Goal: Task Accomplishment & Management: Use online tool/utility

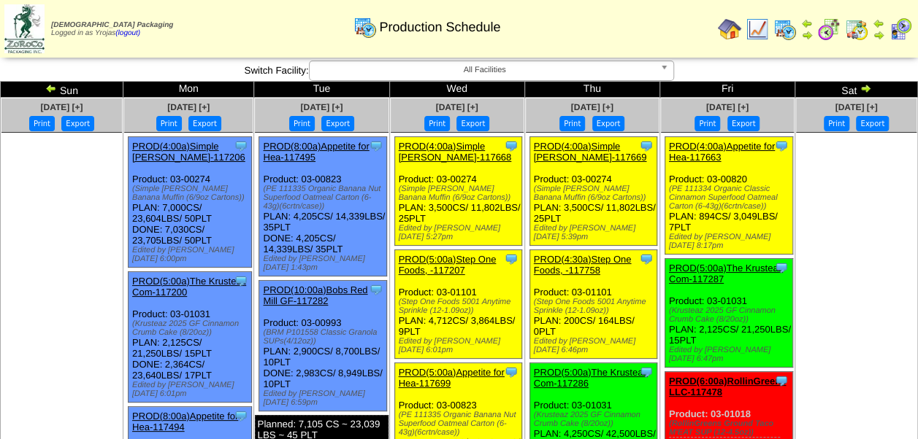
click at [760, 31] on img at bounding box center [756, 29] width 23 height 23
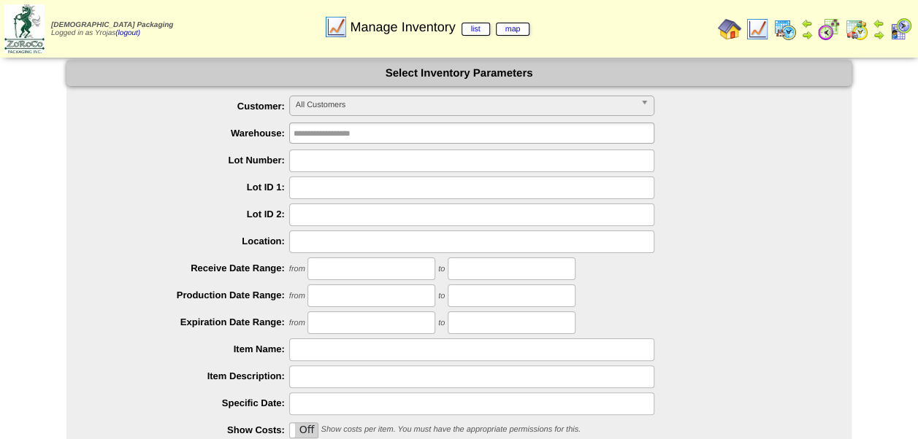
click at [407, 109] on span "All Customers" at bounding box center [465, 105] width 339 height 18
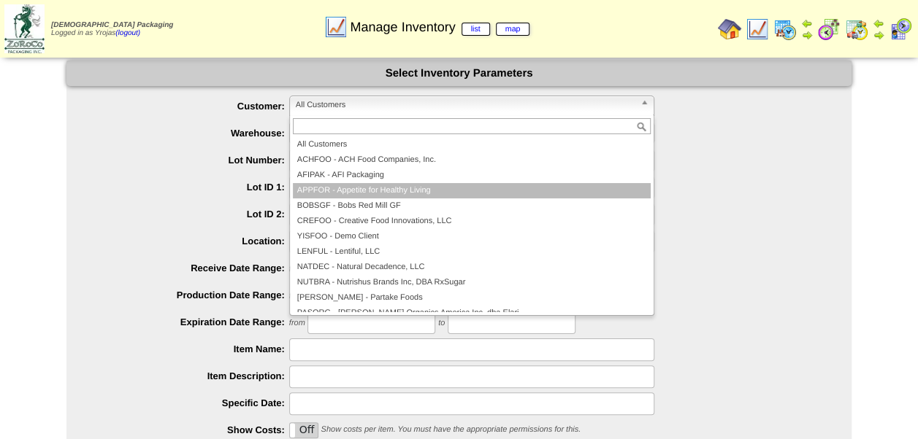
click at [415, 192] on li "APPFOR - Appetite for Healthy Living" at bounding box center [472, 190] width 358 height 15
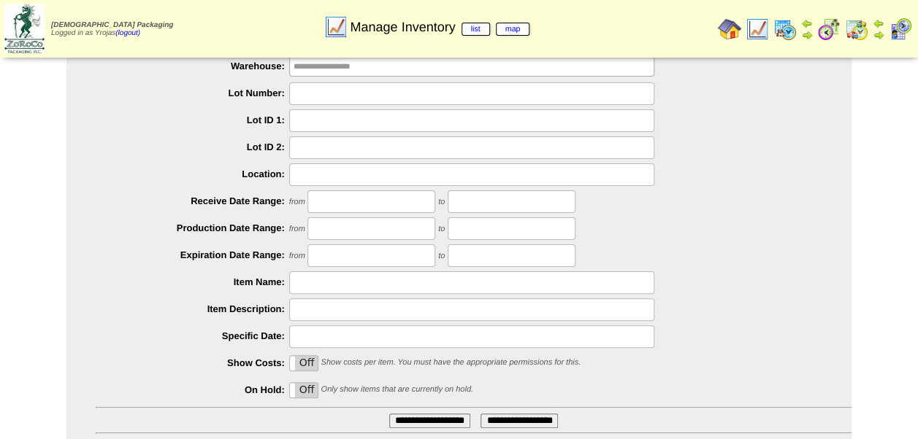
scroll to position [169, 0]
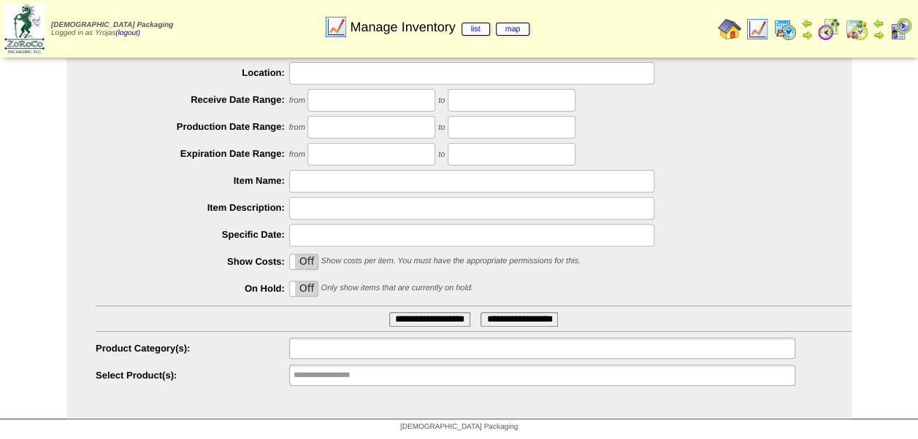
click at [417, 349] on ul at bounding box center [542, 348] width 506 height 21
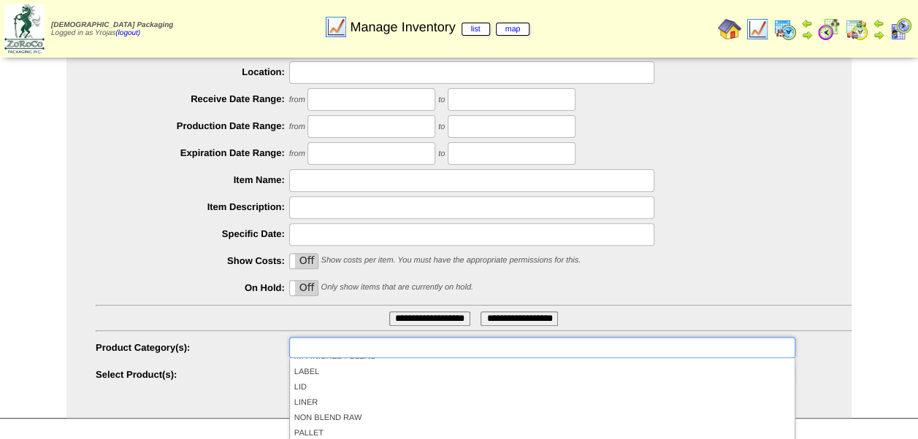
scroll to position [58, 0]
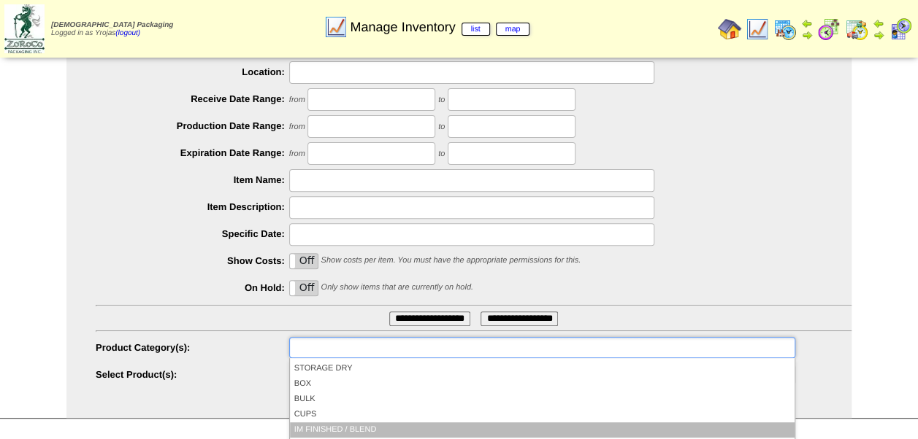
click at [357, 430] on li "IM FINISHED / BLEND" at bounding box center [542, 430] width 504 height 15
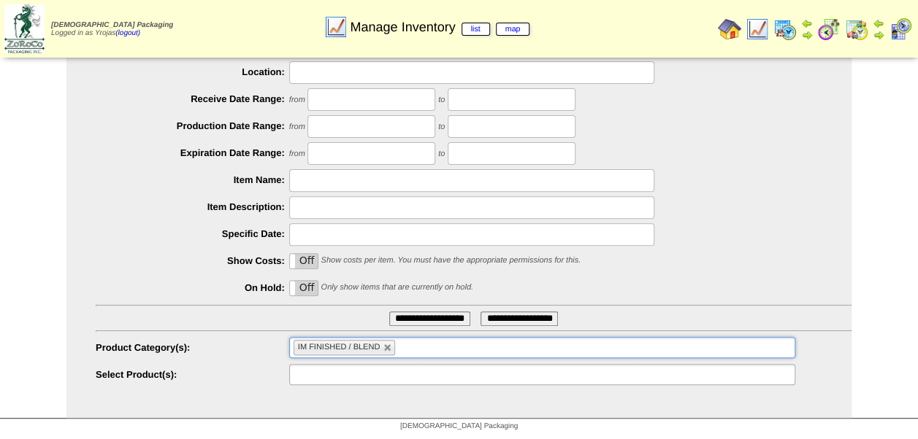
click at [399, 374] on ul at bounding box center [542, 374] width 506 height 21
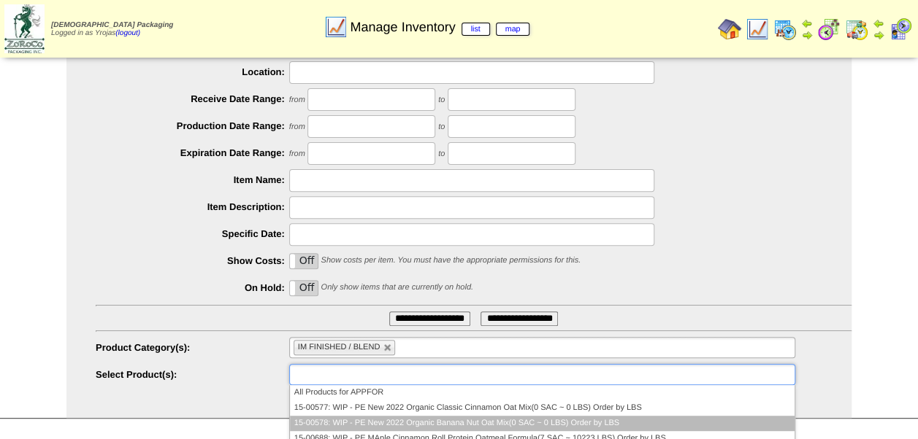
click at [426, 420] on li "15-00578: WIP - PE New 2022 Organic Banana Nut Oat Mix(0 SAC ~ 0 LBS) Order by …" at bounding box center [542, 423] width 504 height 15
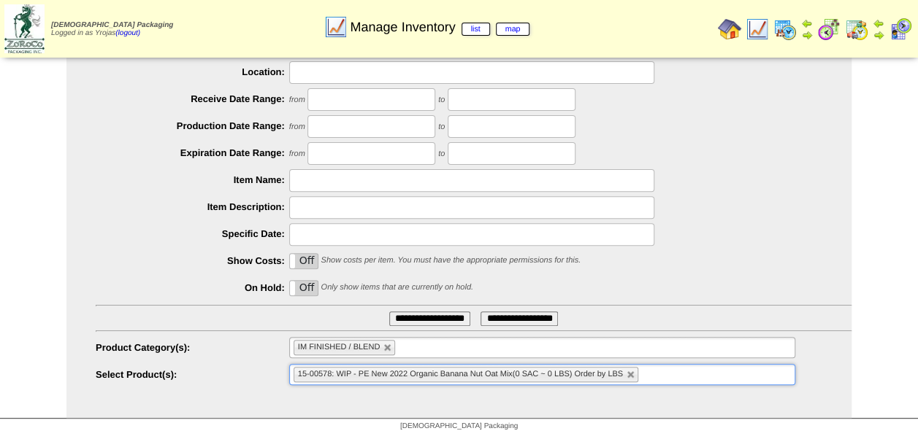
click at [424, 315] on input "**********" at bounding box center [429, 319] width 81 height 15
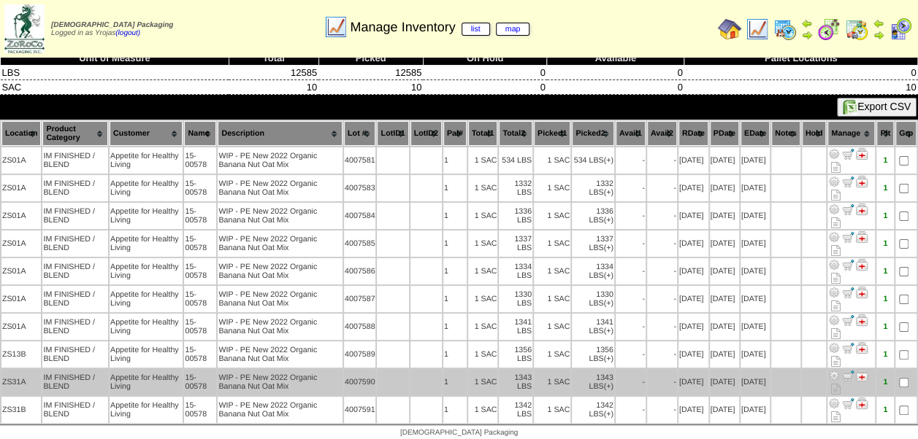
scroll to position [13, 0]
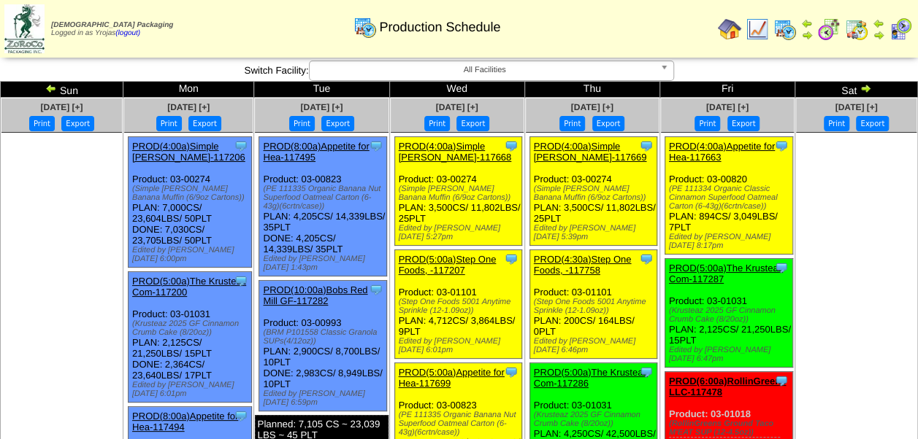
click at [758, 33] on img at bounding box center [756, 29] width 23 height 23
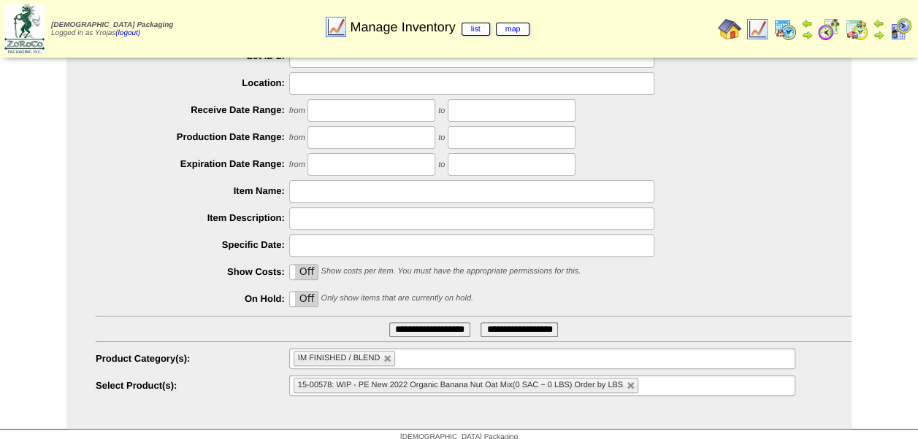
scroll to position [169, 0]
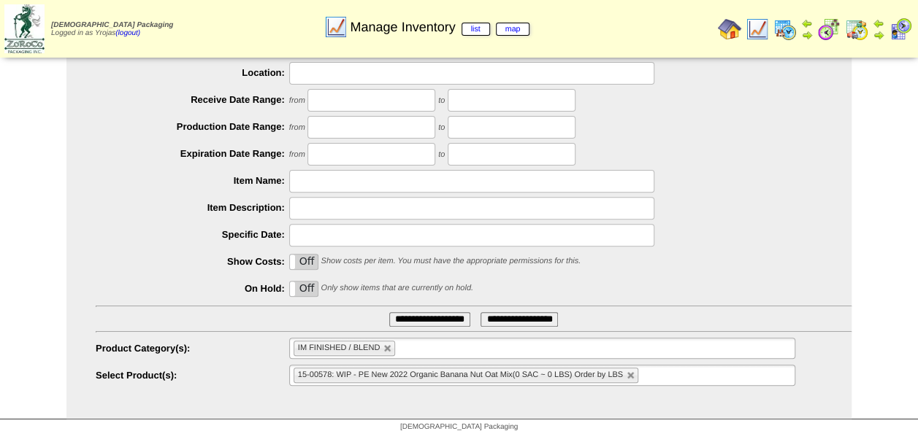
click at [420, 317] on input "**********" at bounding box center [429, 319] width 81 height 15
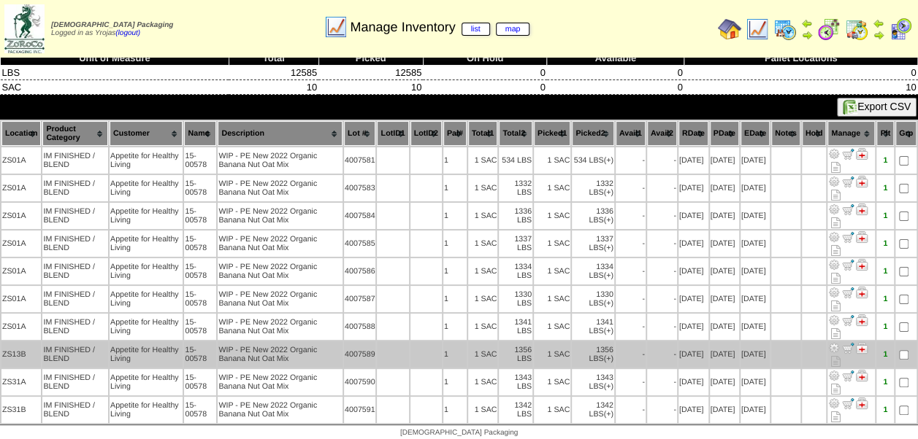
scroll to position [13, 0]
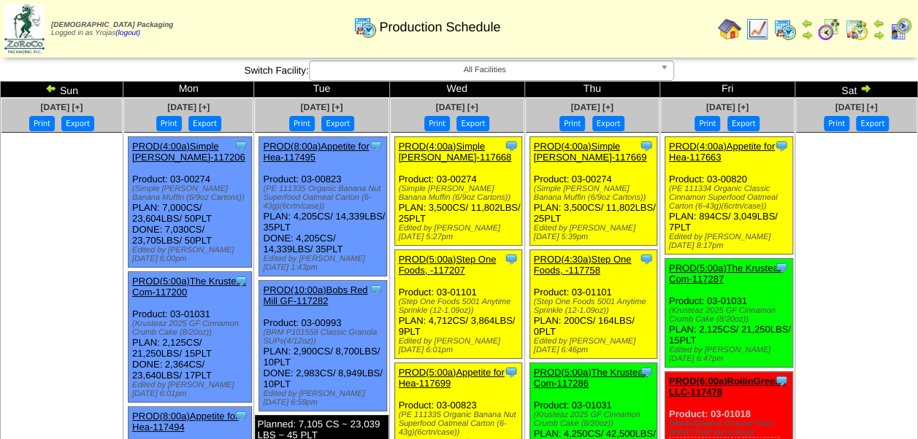
click at [752, 28] on img at bounding box center [756, 29] width 23 height 23
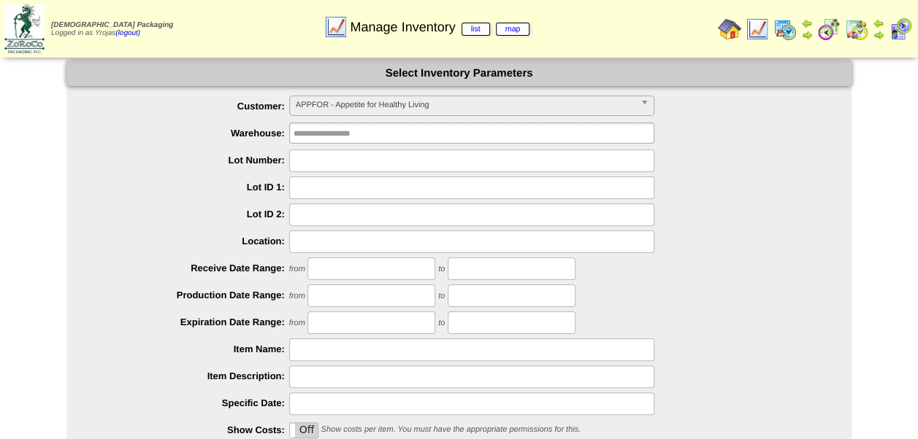
click at [480, 102] on span "APPFOR - Appetite for Healthy Living" at bounding box center [465, 105] width 339 height 18
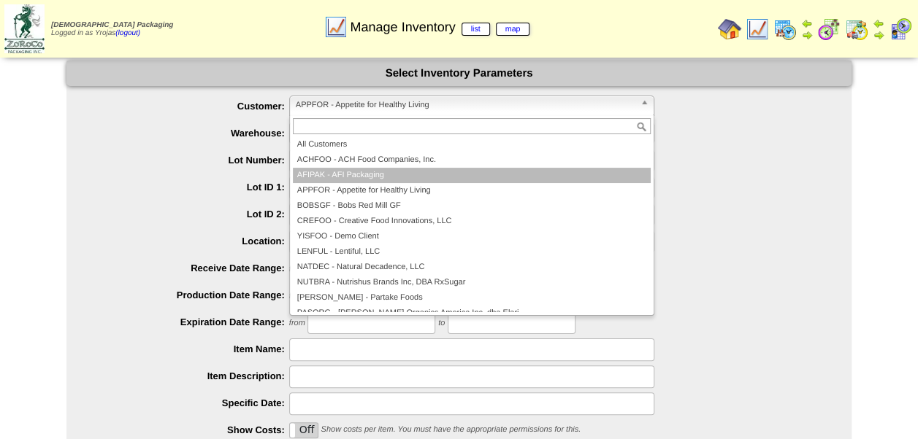
scroll to position [73, 0]
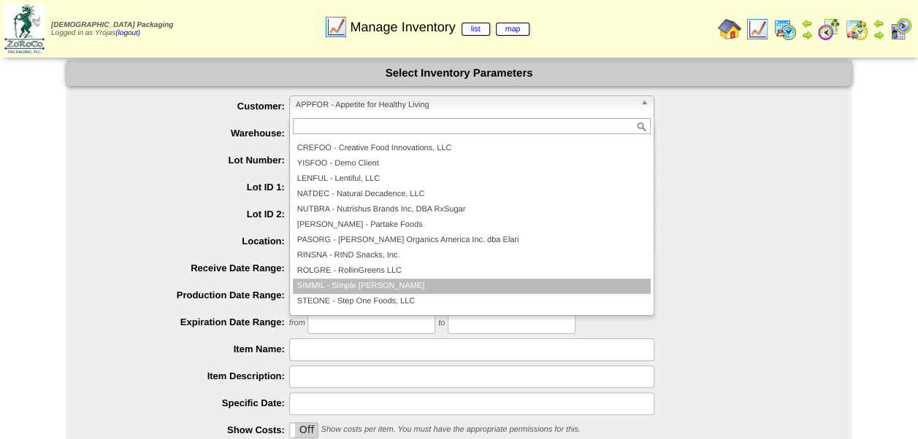
click at [333, 283] on li "SIMMIL - Simple Mills" at bounding box center [472, 286] width 358 height 15
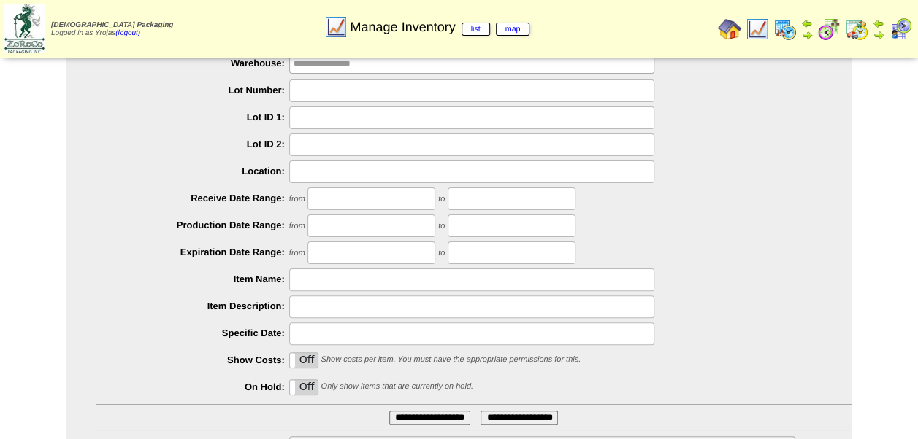
scroll to position [169, 0]
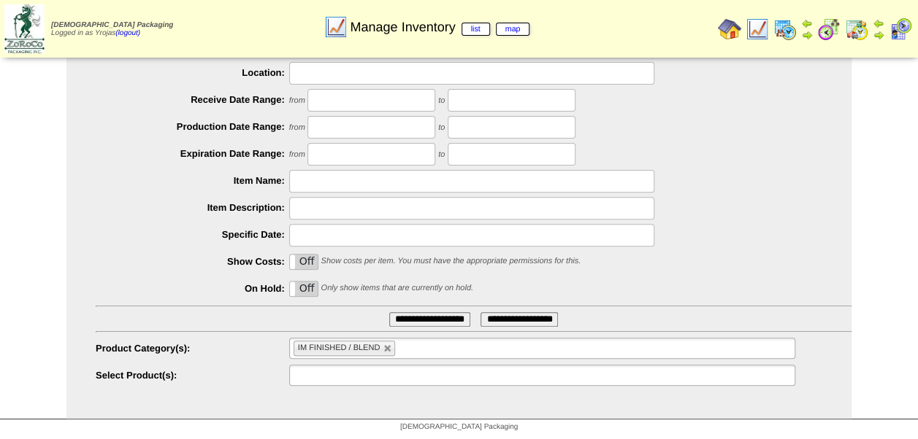
click at [410, 382] on ul at bounding box center [542, 375] width 506 height 21
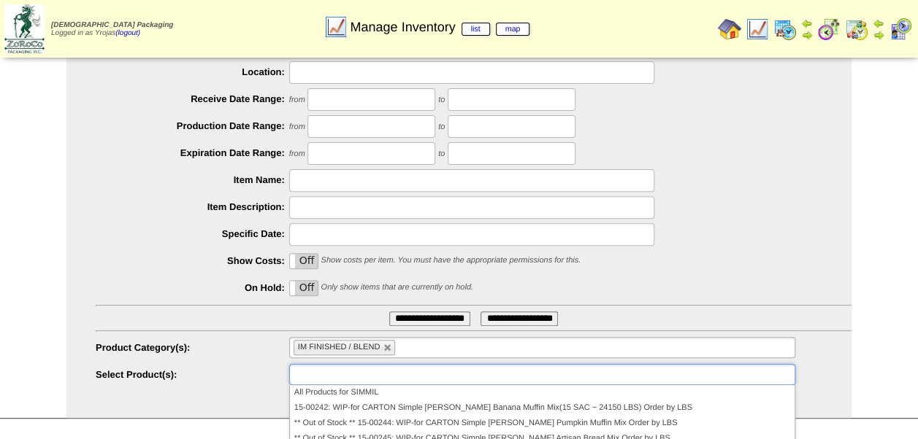
scroll to position [242, 0]
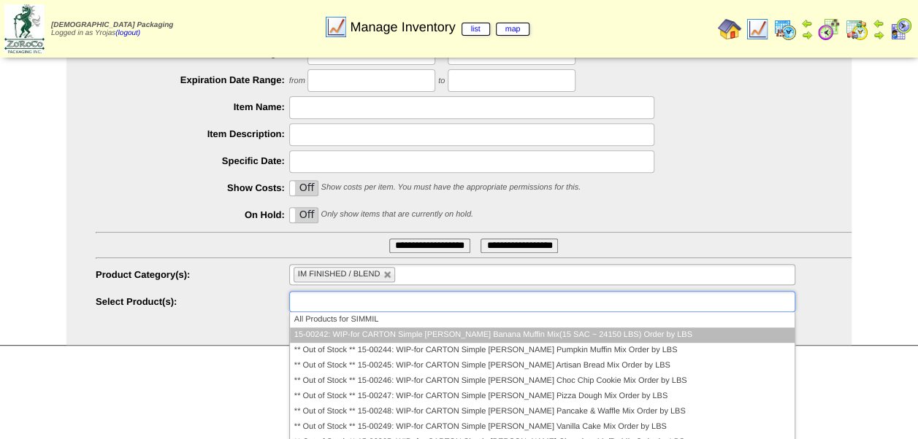
click at [477, 336] on li "15-00242: WIP-for CARTON Simple Mills Banana Muffin Mix(15 SAC ~ 24150 LBS) Ord…" at bounding box center [542, 335] width 504 height 15
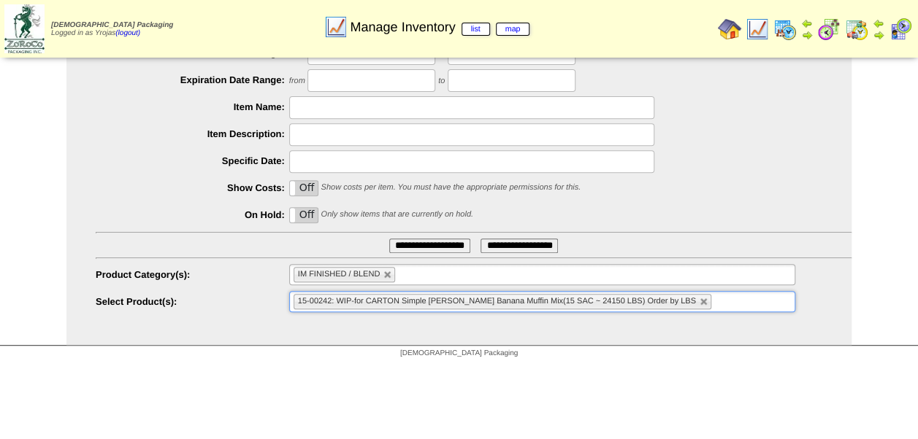
click at [428, 242] on input "**********" at bounding box center [429, 246] width 81 height 15
